Goal: Check status: Check status

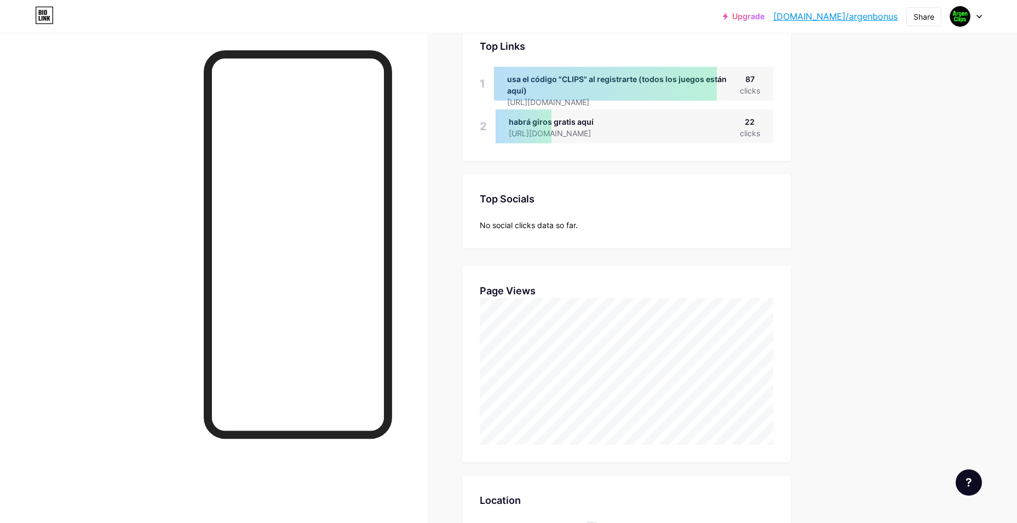
scroll to position [31, 0]
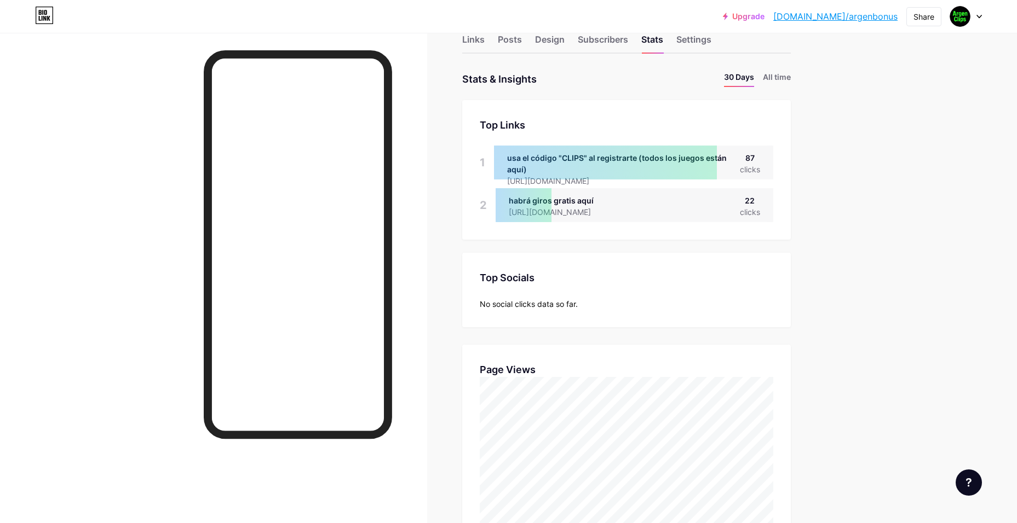
drag, startPoint x: 813, startPoint y: 379, endPoint x: 740, endPoint y: 395, distance: 75.1
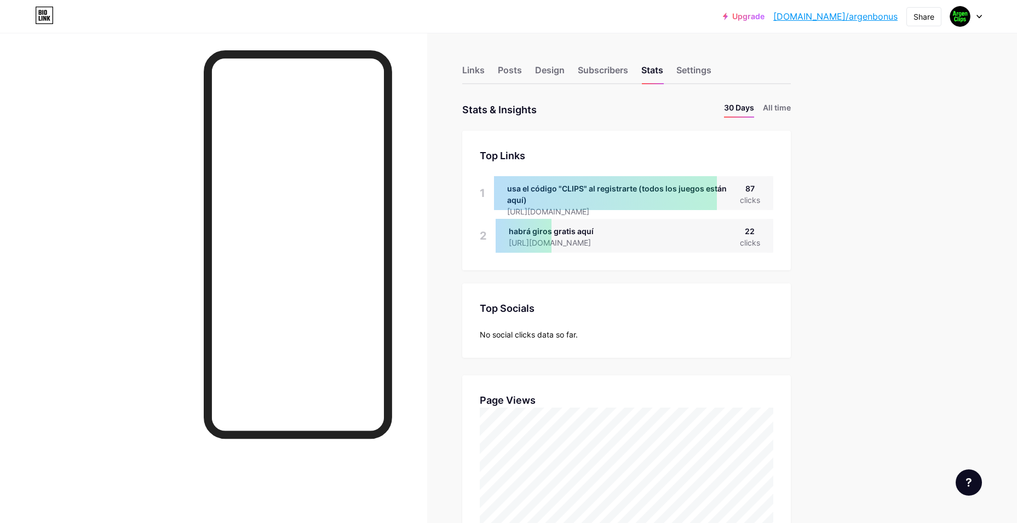
scroll to position [523, 1017]
